Goal: Task Accomplishment & Management: Manage account settings

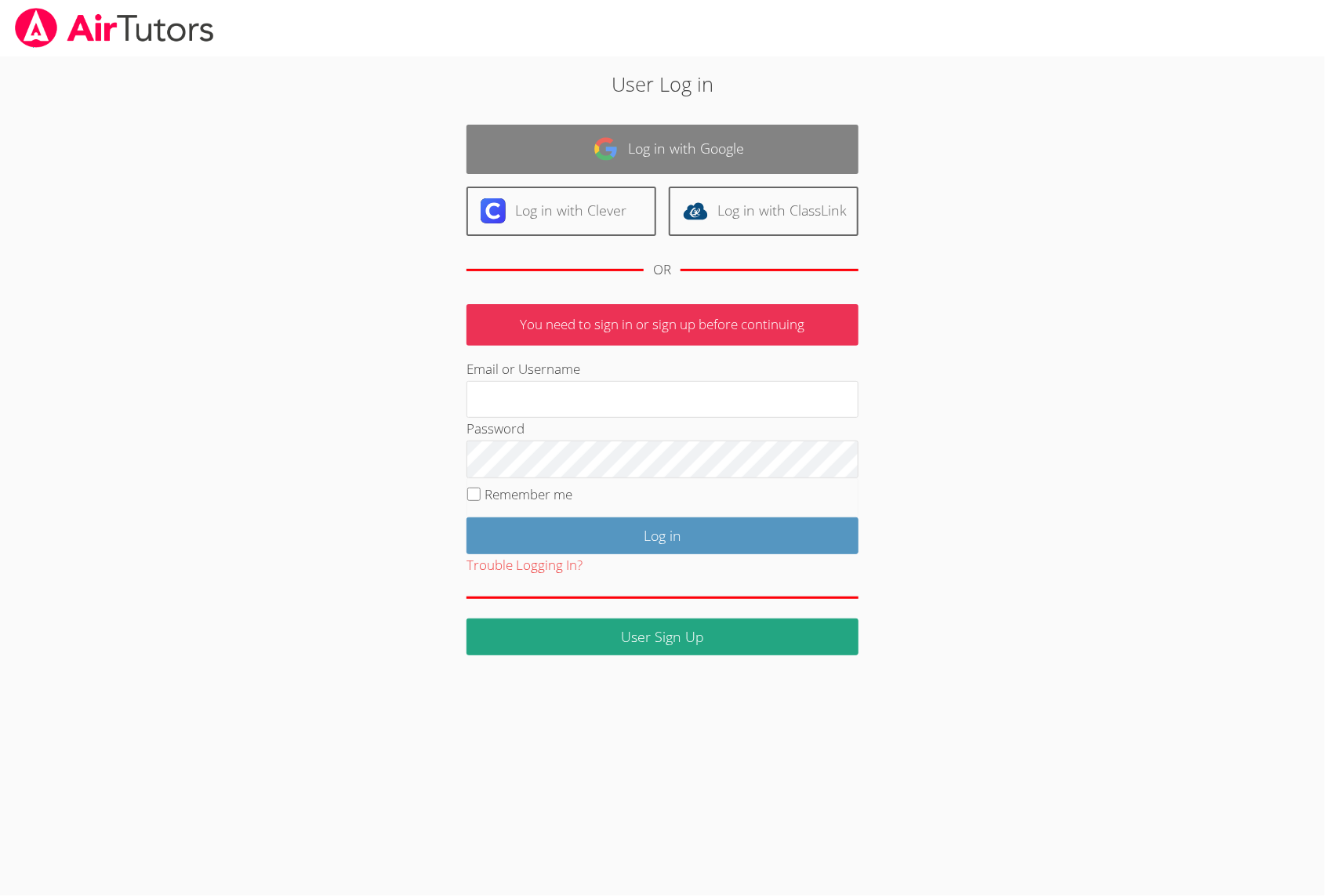
click at [637, 146] on link "Log in with Google" at bounding box center [662, 149] width 392 height 49
